Goal: Find specific page/section: Find specific page/section

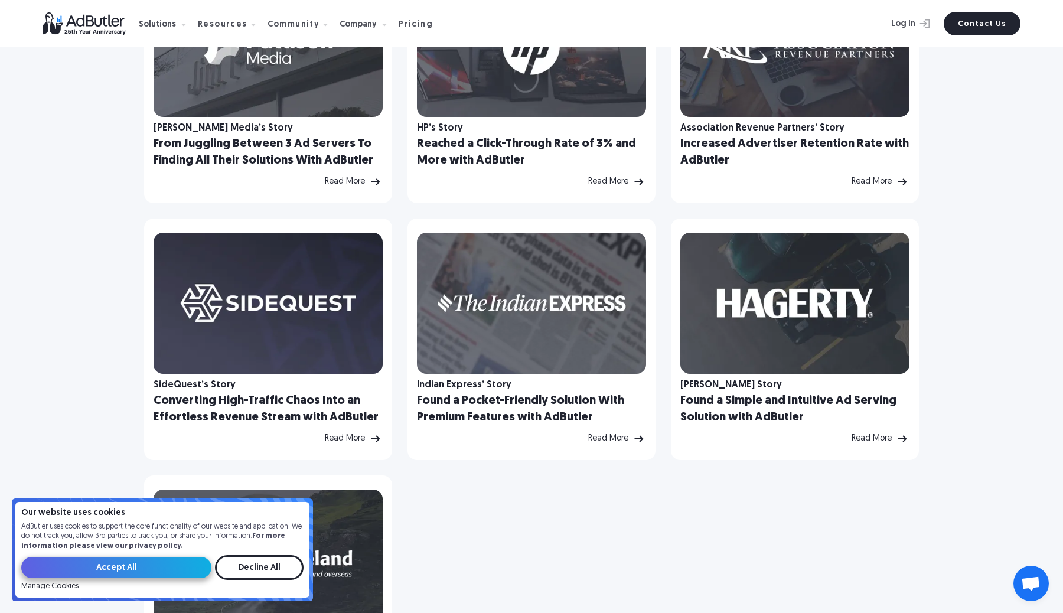
click at [194, 571] on input "Accept All" at bounding box center [116, 567] width 190 height 21
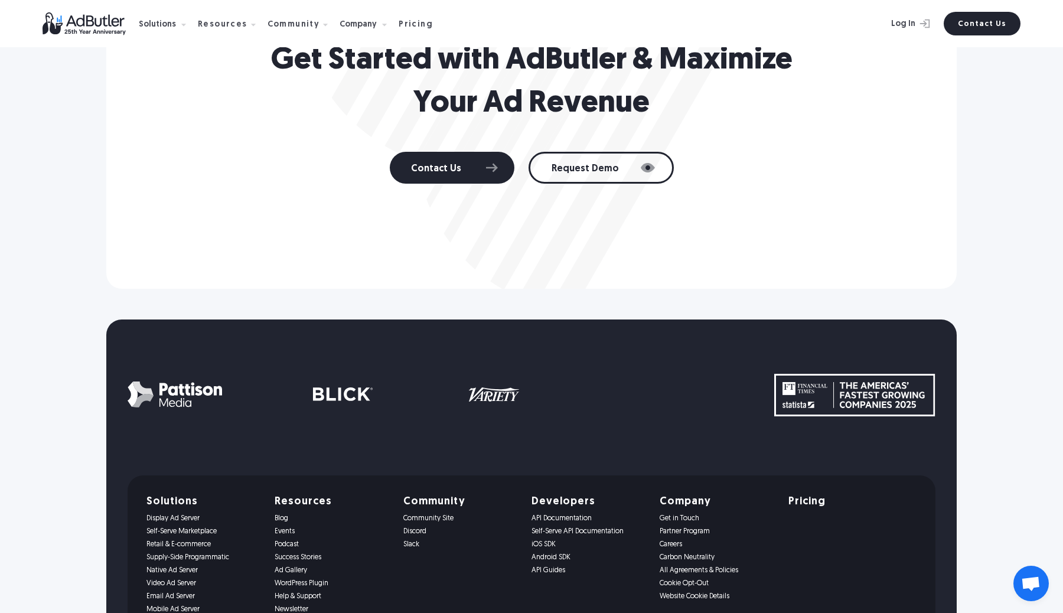
scroll to position [1647, 0]
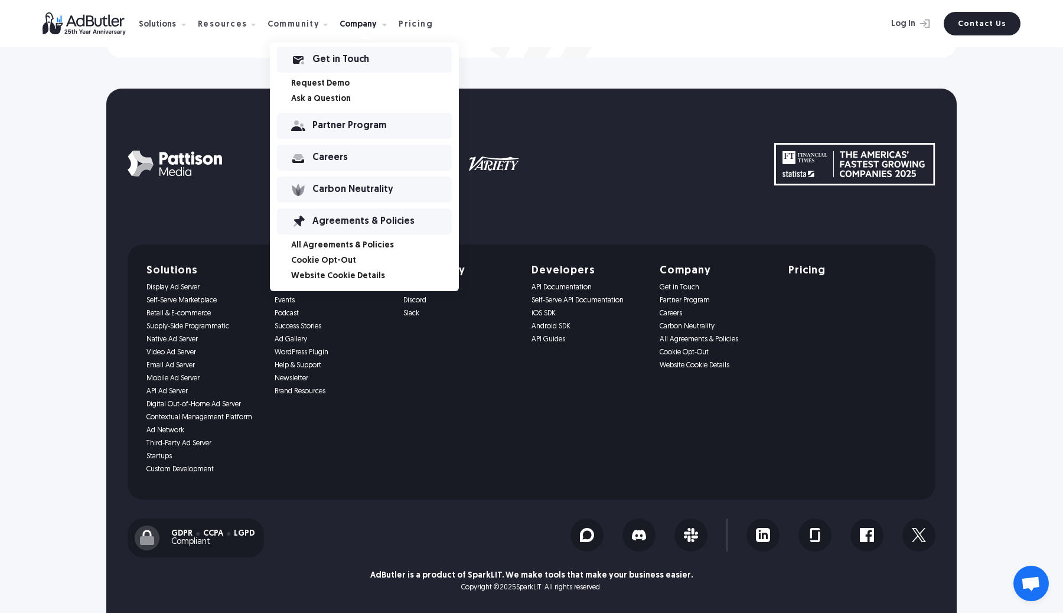
click at [327, 149] on link "Careers" at bounding box center [364, 158] width 175 height 26
